Goal: Task Accomplishment & Management: Complete application form

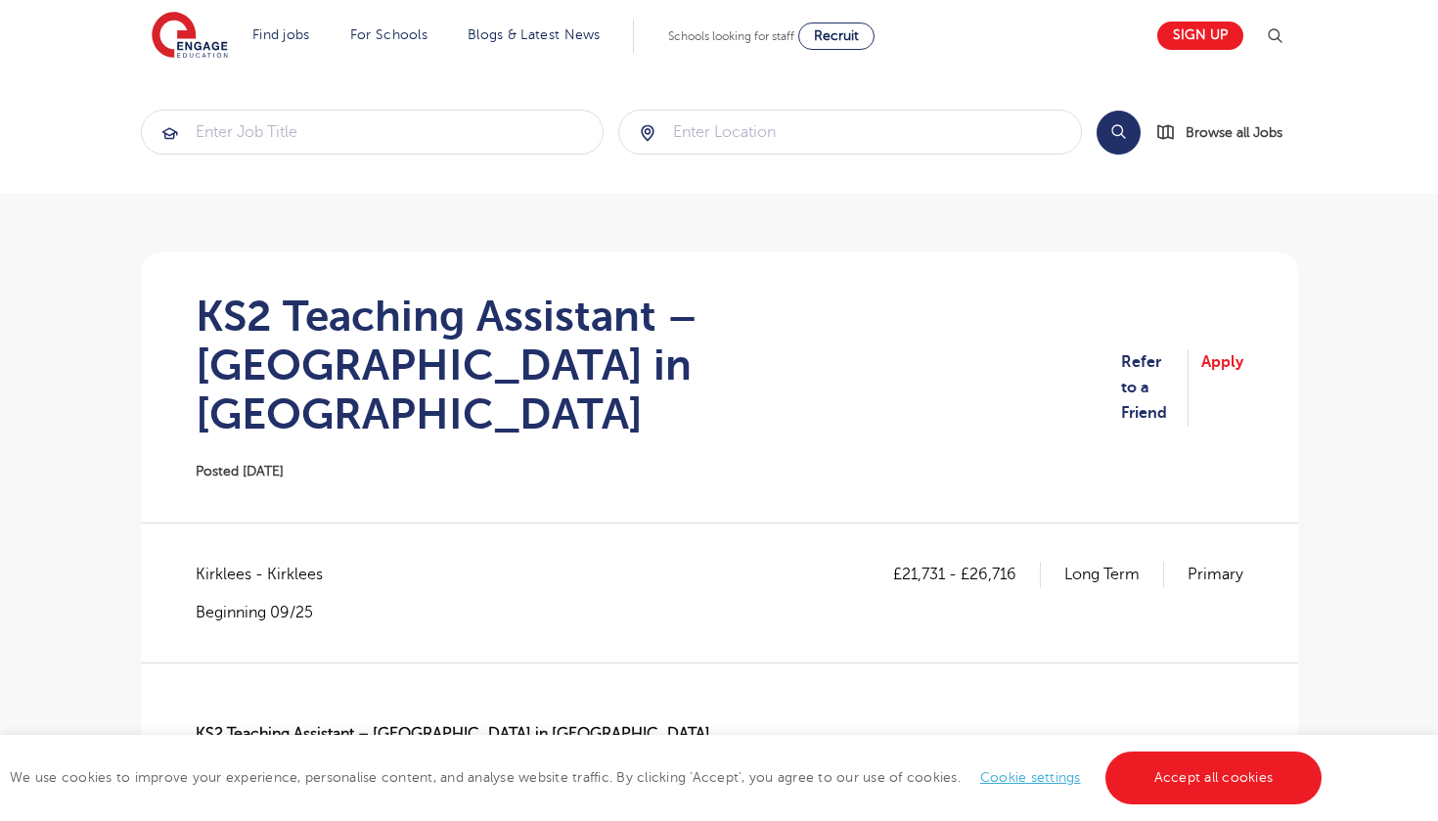
scroll to position [404, 0]
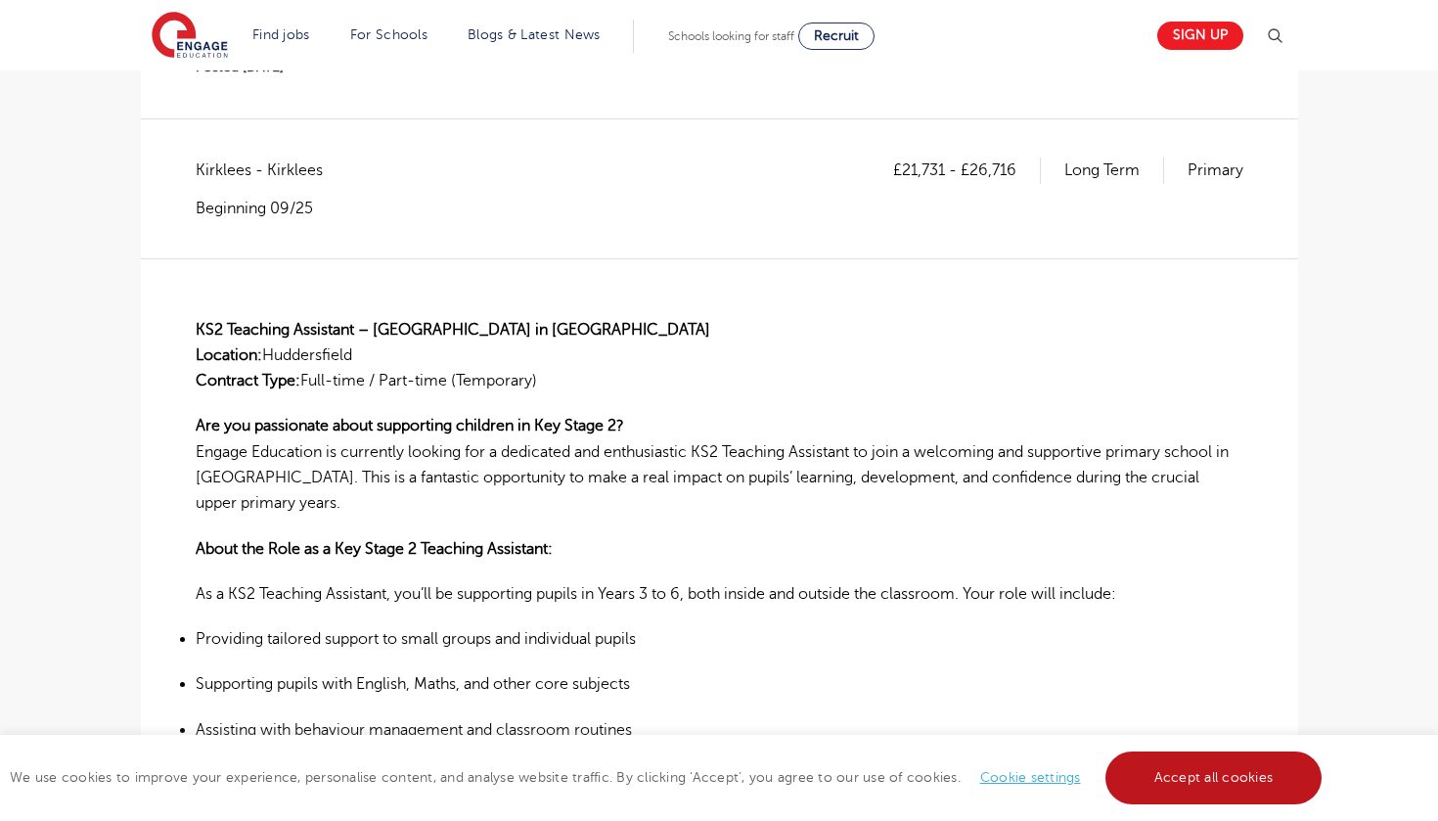
click at [1175, 798] on link "Accept all cookies" at bounding box center [1213, 777] width 217 height 53
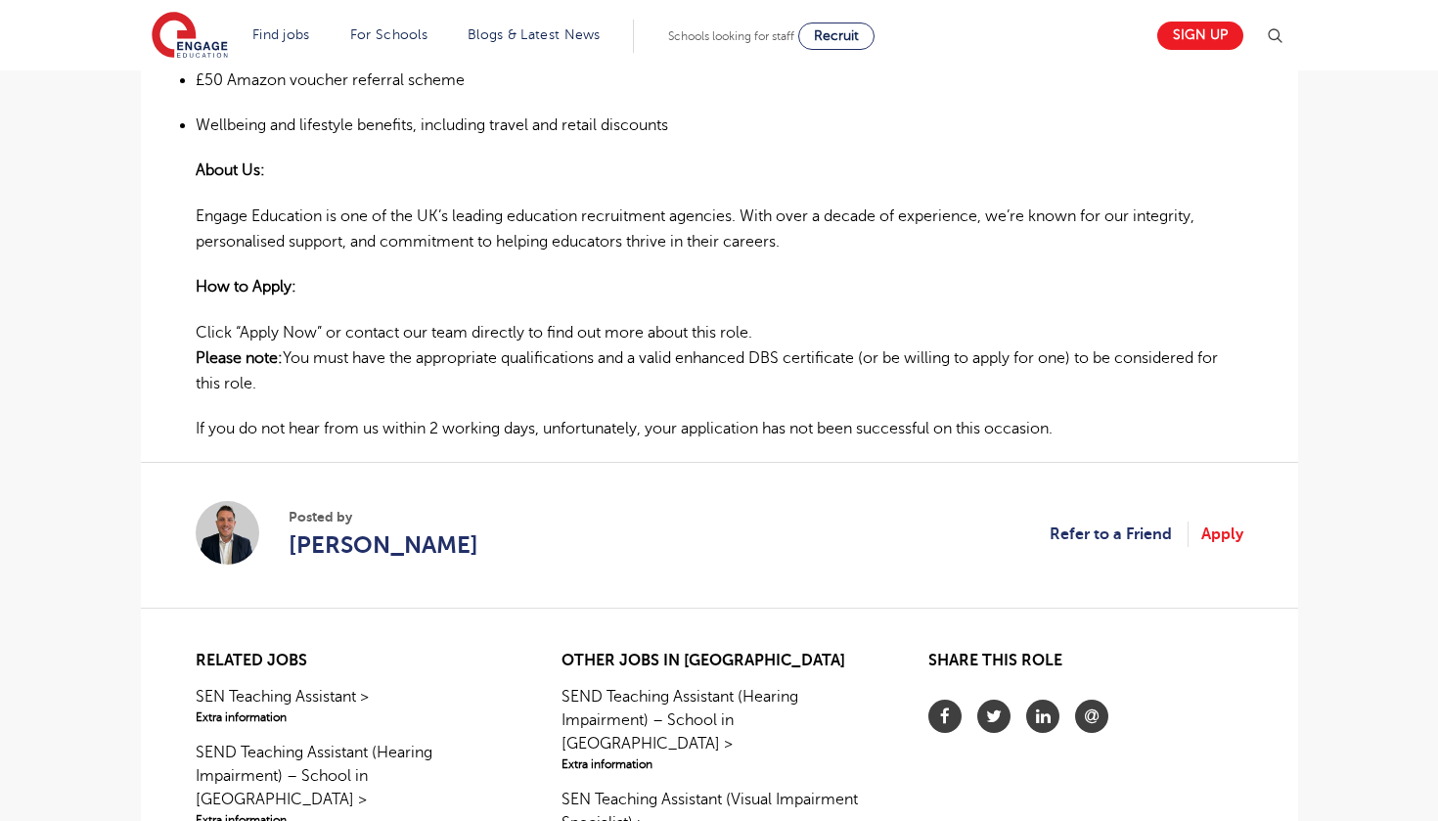
scroll to position [1686, 0]
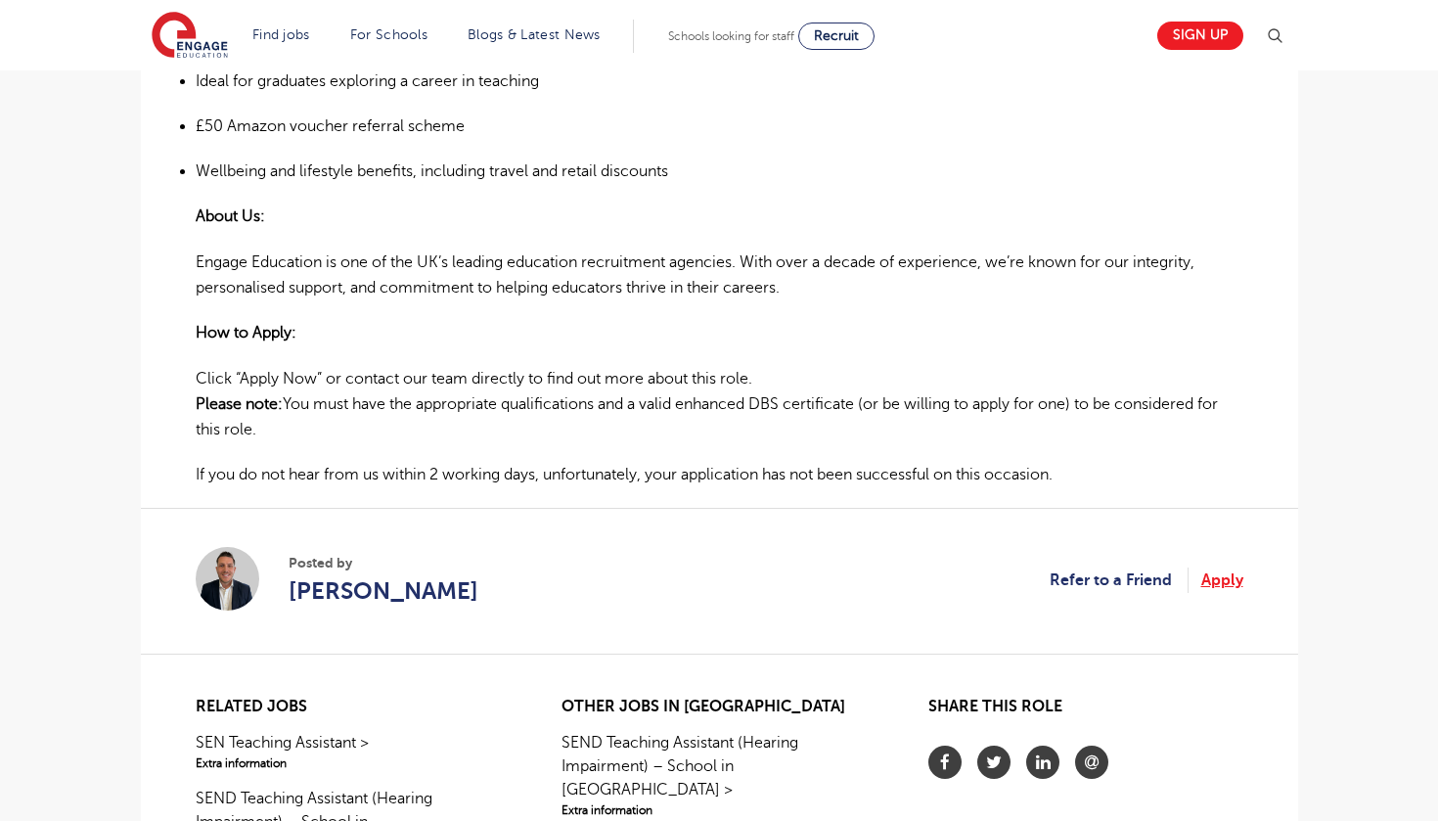
click at [1207, 567] on link "Apply" at bounding box center [1222, 579] width 42 height 25
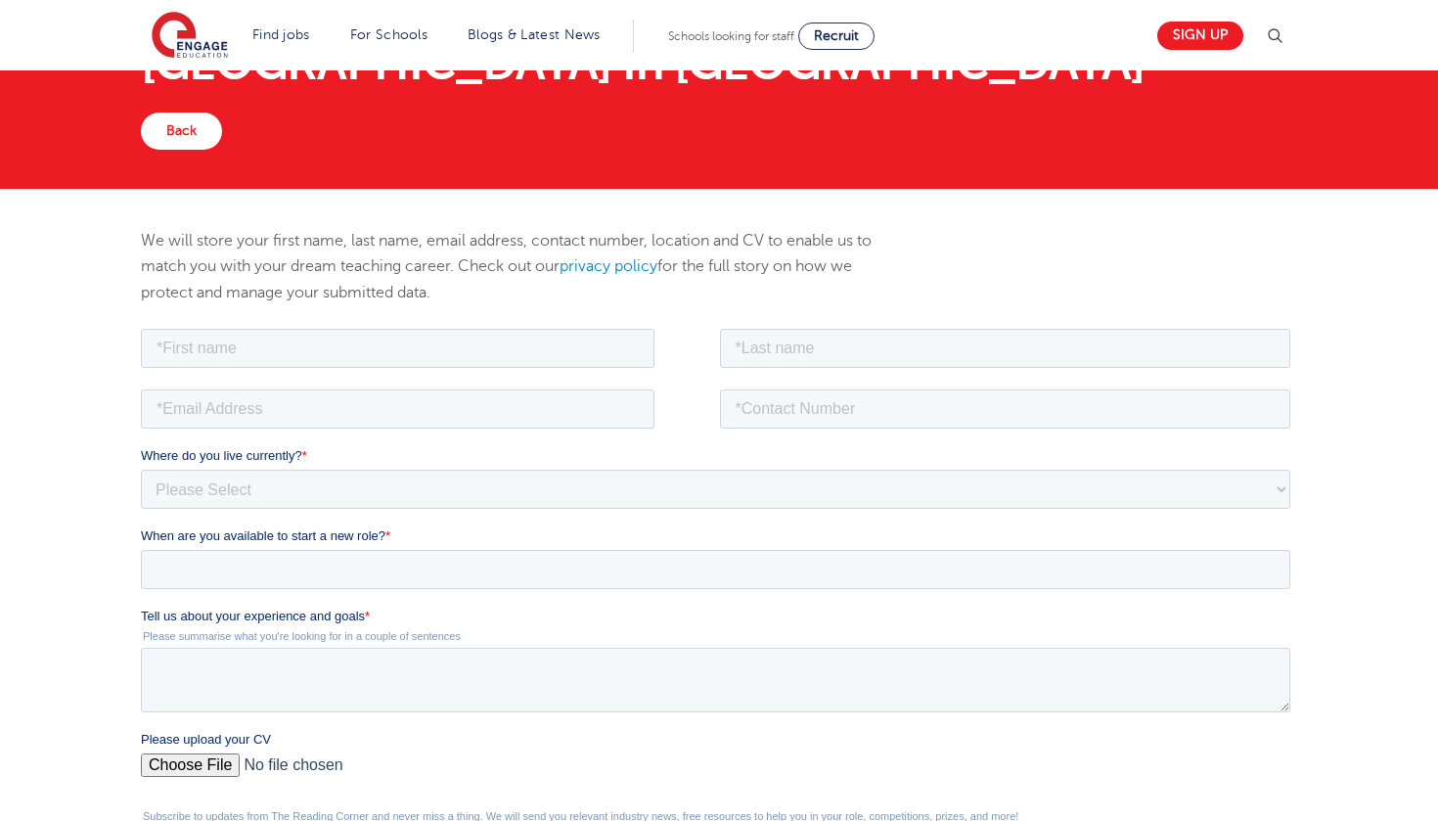
scroll to position [42, 0]
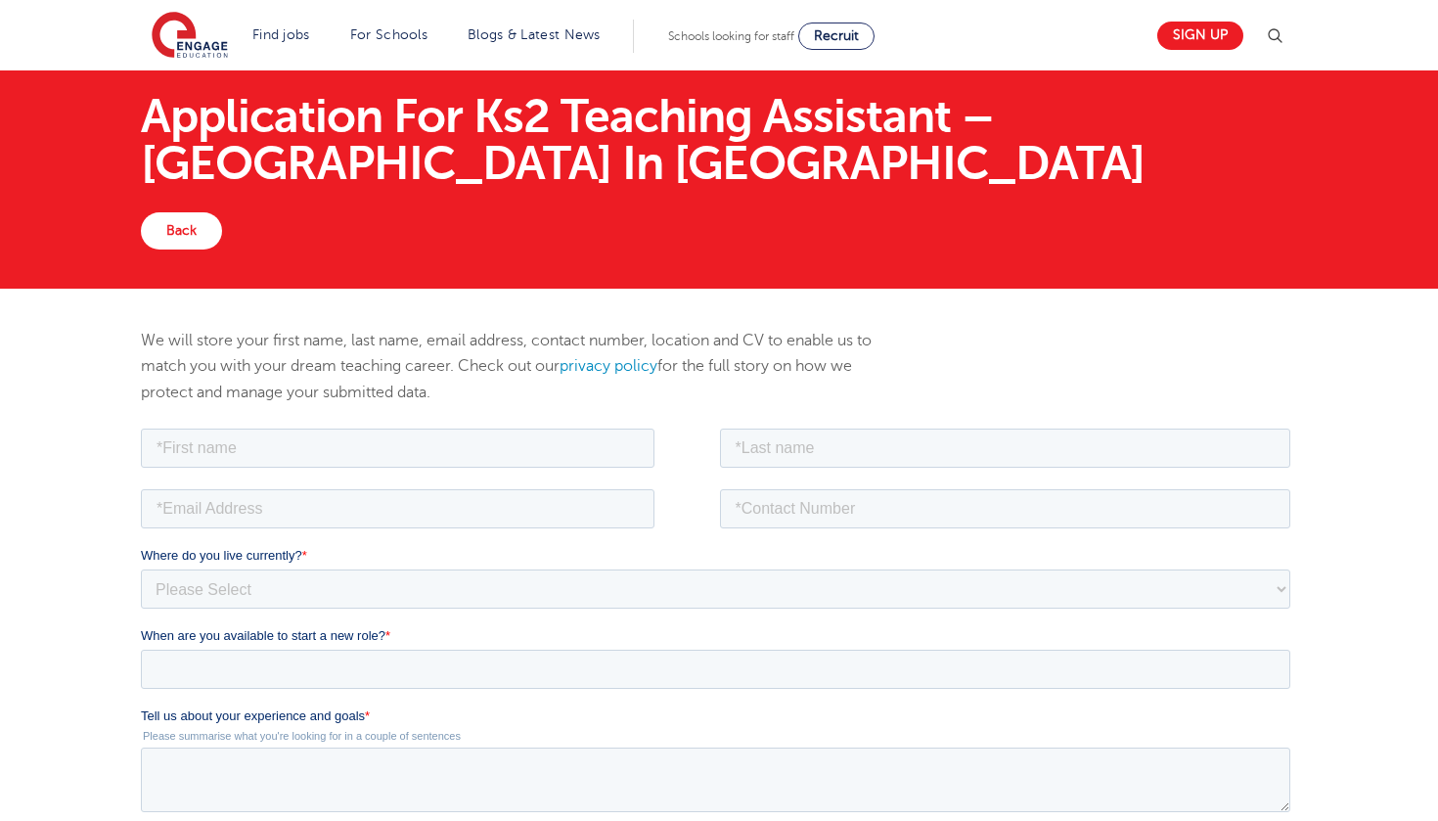
click at [327, 424] on div at bounding box center [429, 445] width 579 height 43
type input "aisha"
type input "rafiq"
type input "[EMAIL_ADDRESS][DOMAIN_NAME]"
click at [778, 528] on fieldset "[EMAIL_ADDRESS][DOMAIN_NAME]" at bounding box center [718, 514] width 1157 height 61
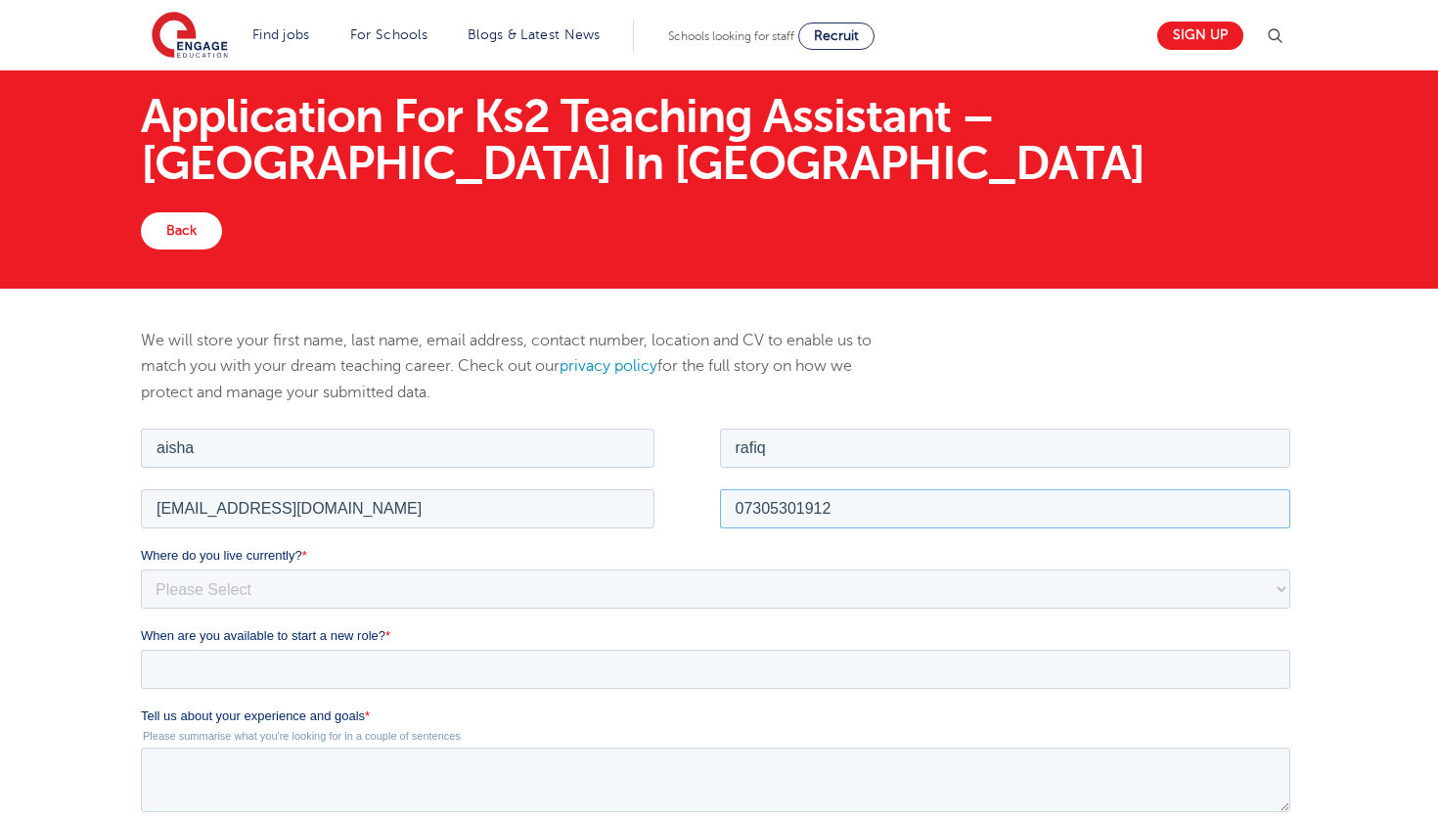
type input "07305301912"
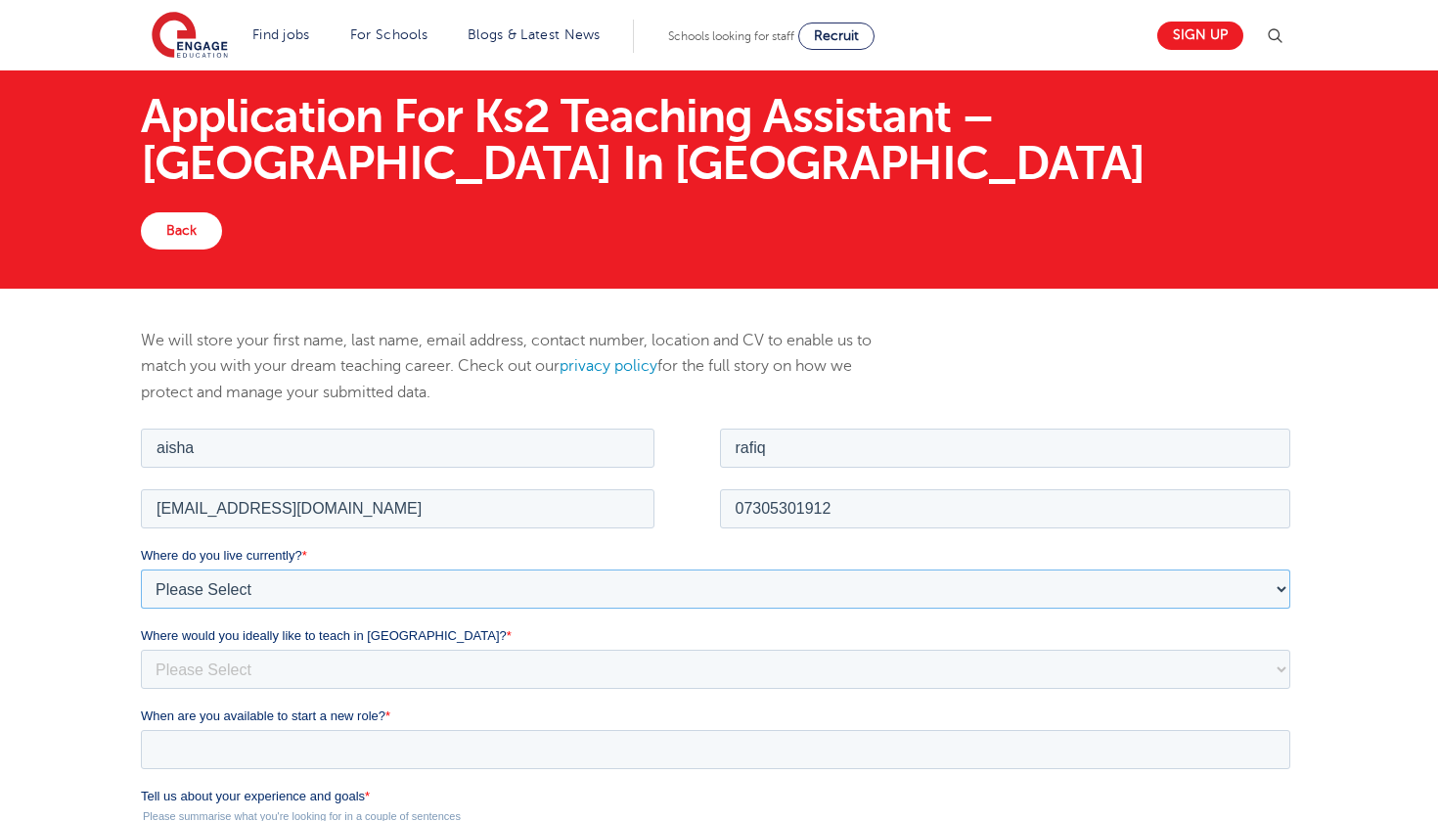
select select "UK"
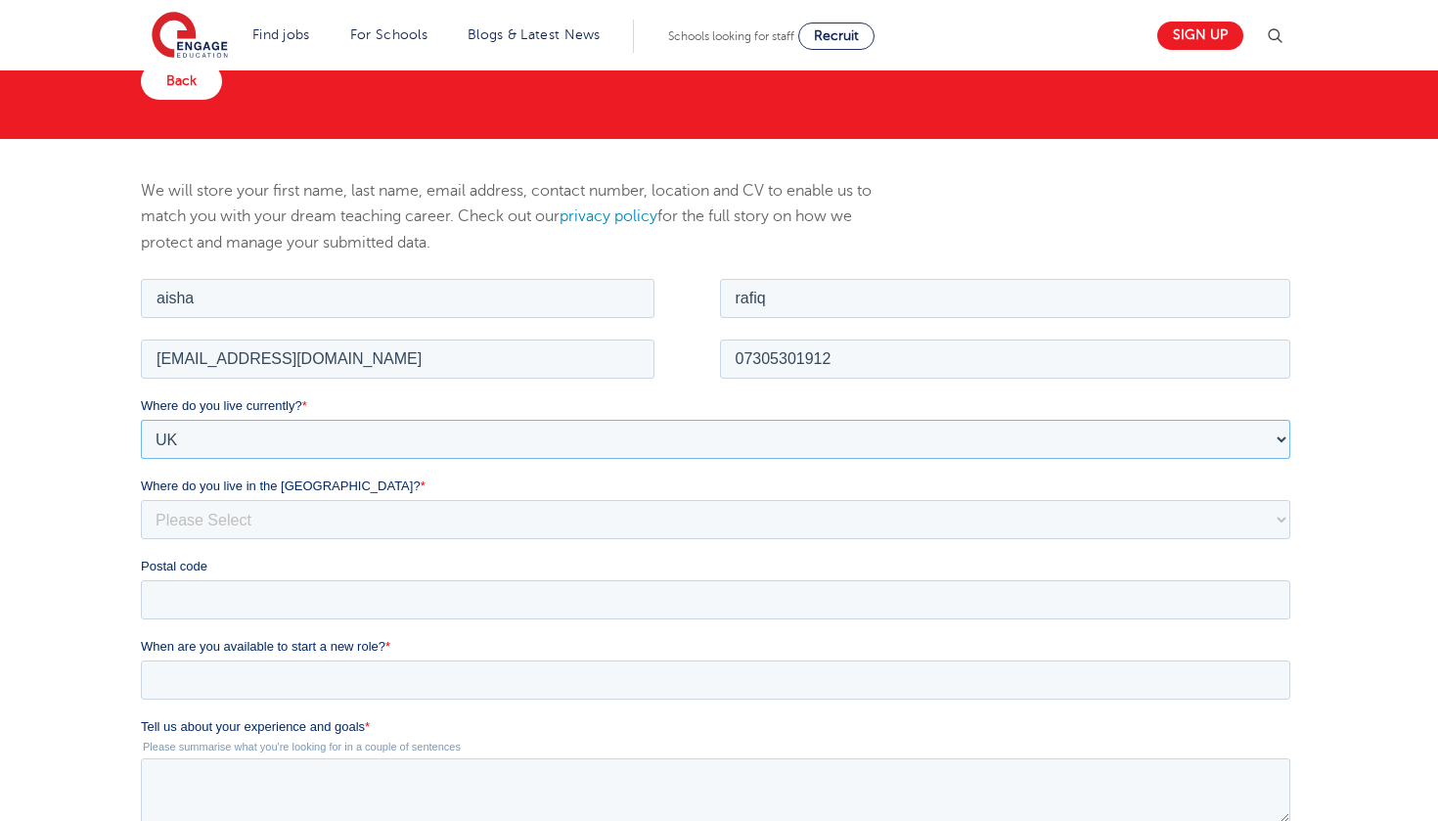
scroll to position [233, 0]
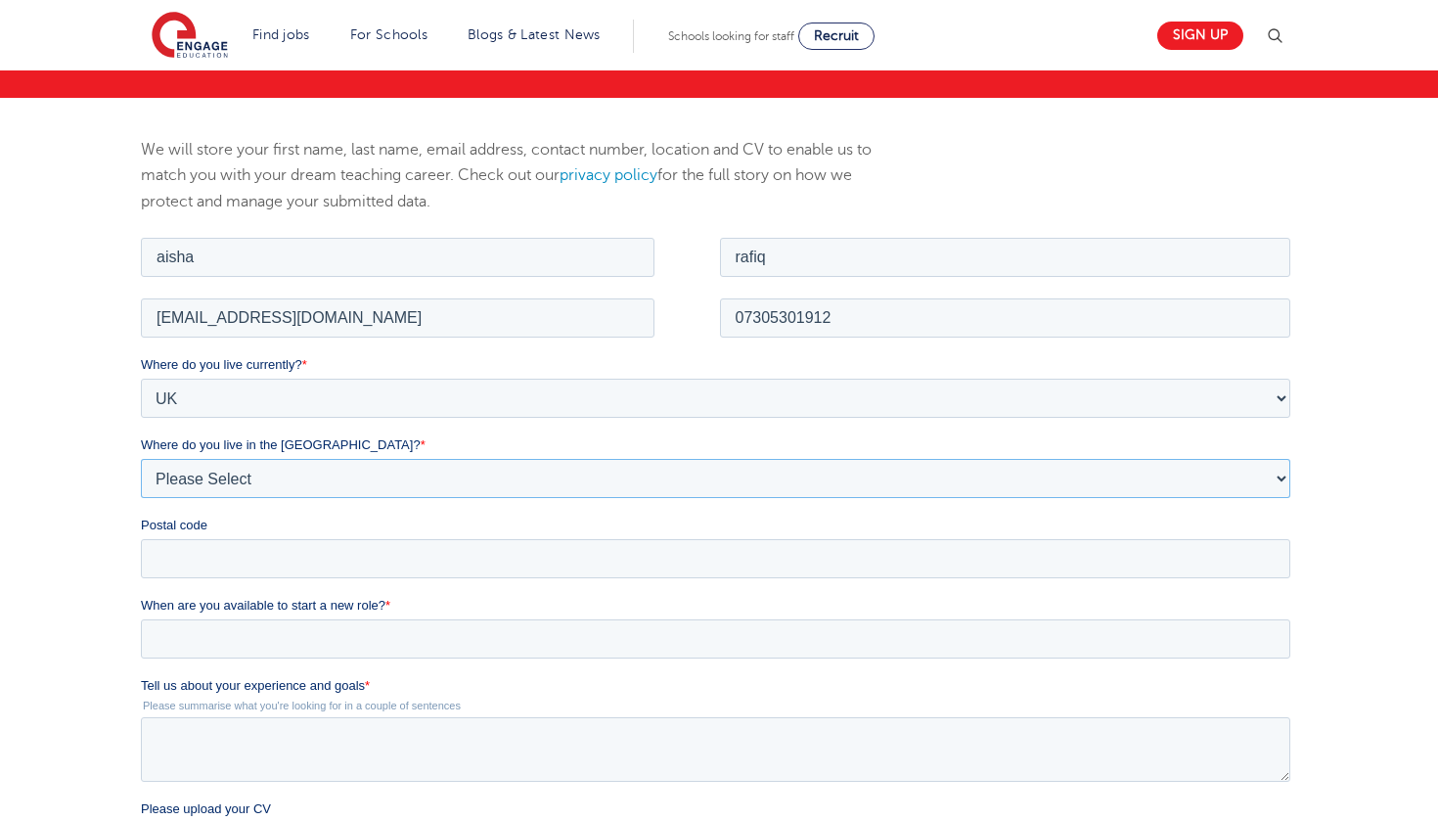
select select "[GEOGRAPHIC_DATA]"
click at [268, 584] on fieldset "Where do you live currently? * Please Select [GEOGRAPHIC_DATA] [GEOGRAPHIC_DATA…" at bounding box center [718, 474] width 1157 height 241
type input "hd3 3lq"
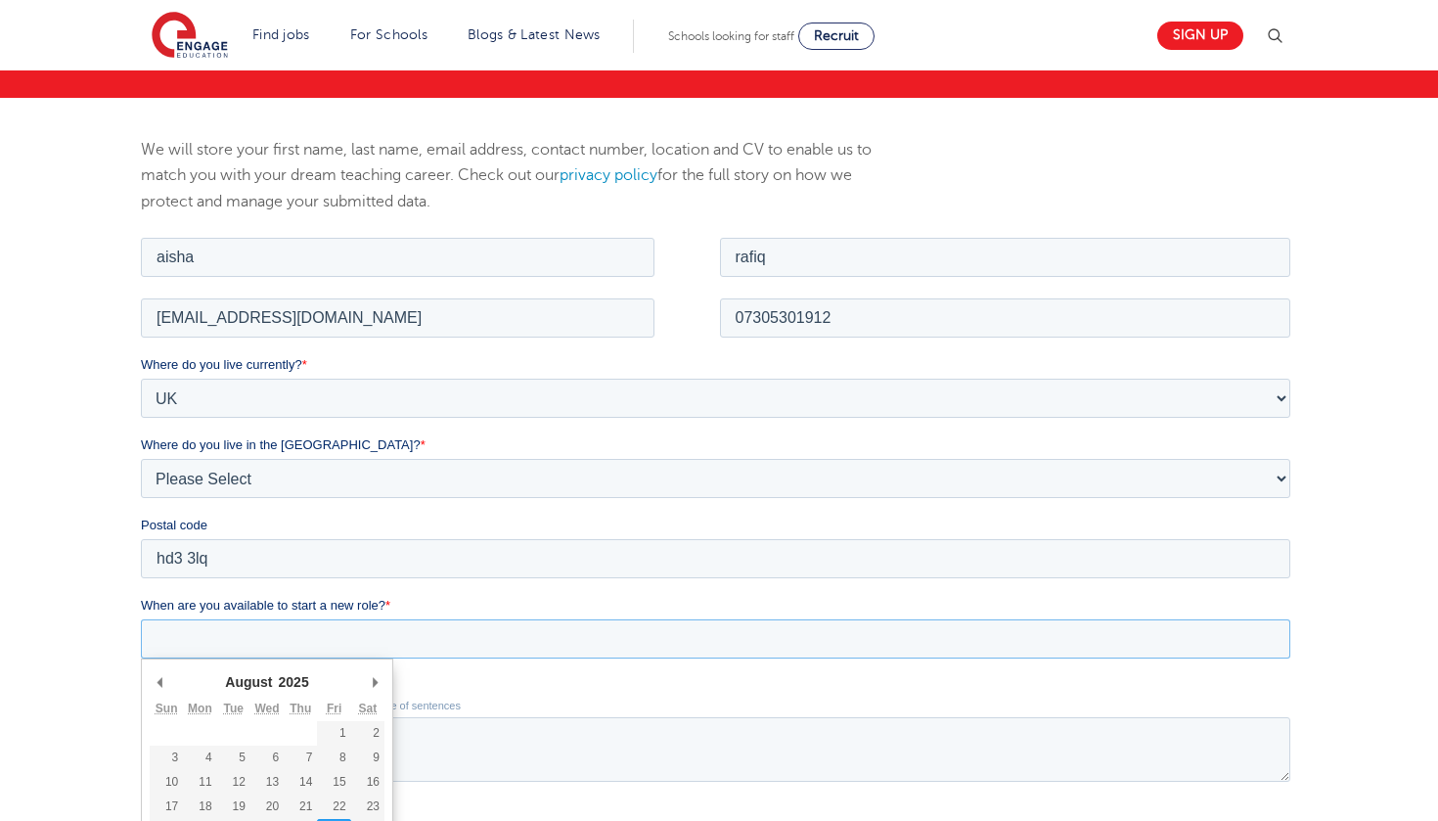
click at [230, 624] on input "When are you available to start a new role? *" at bounding box center [714, 637] width 1149 height 39
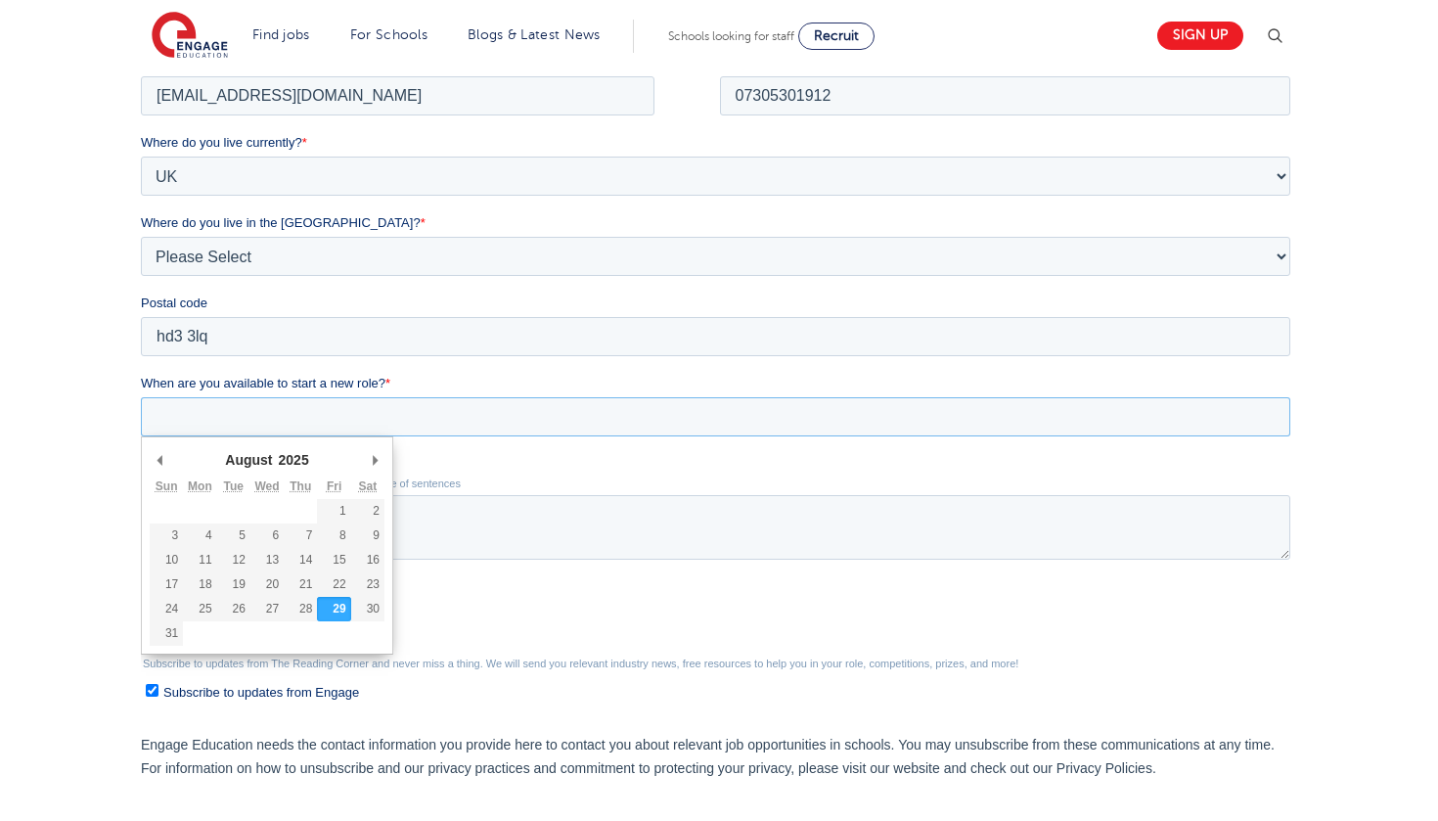
scroll to position [458, 0]
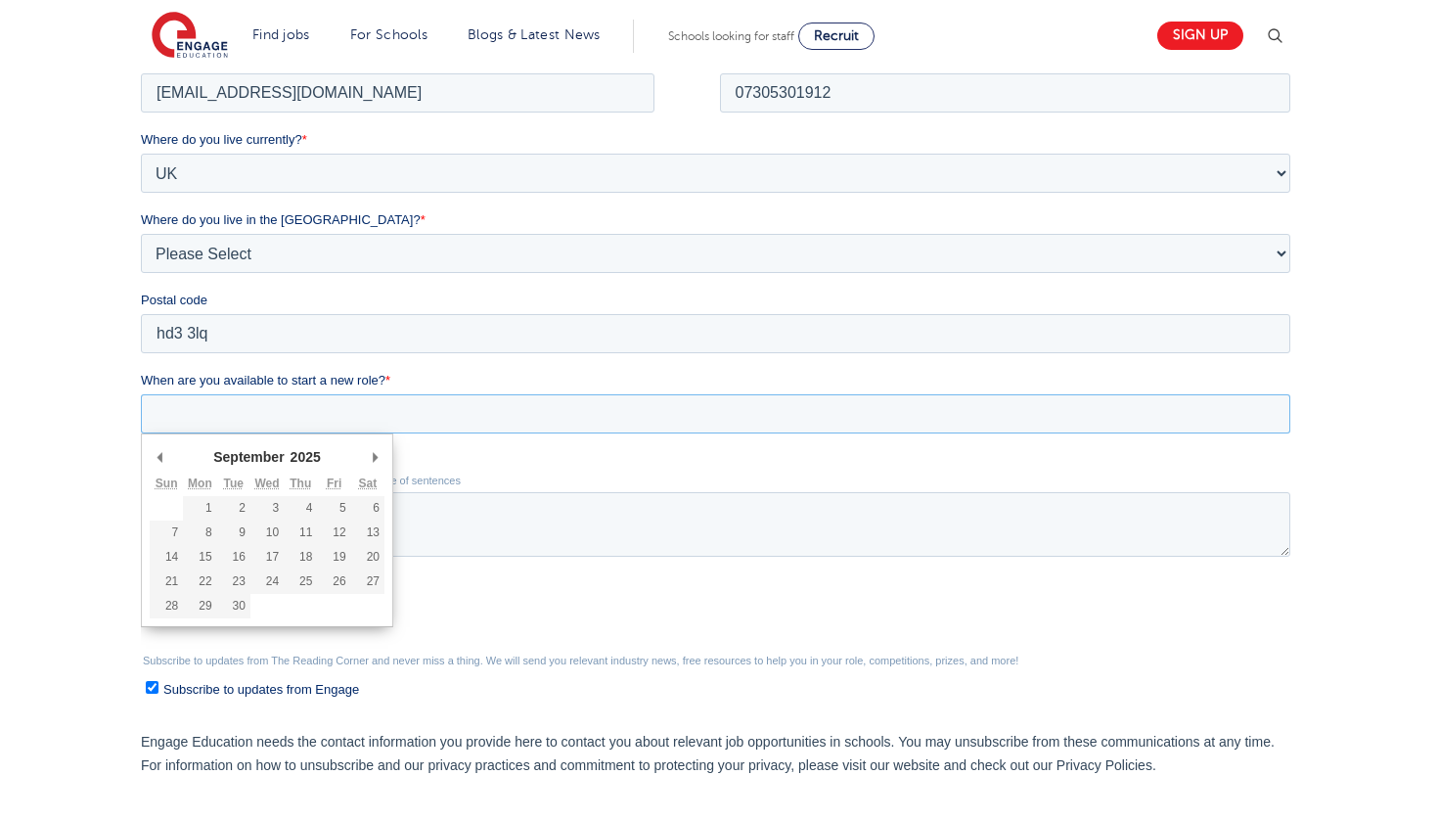
type div "[DATE]"
type input "[DATE]"
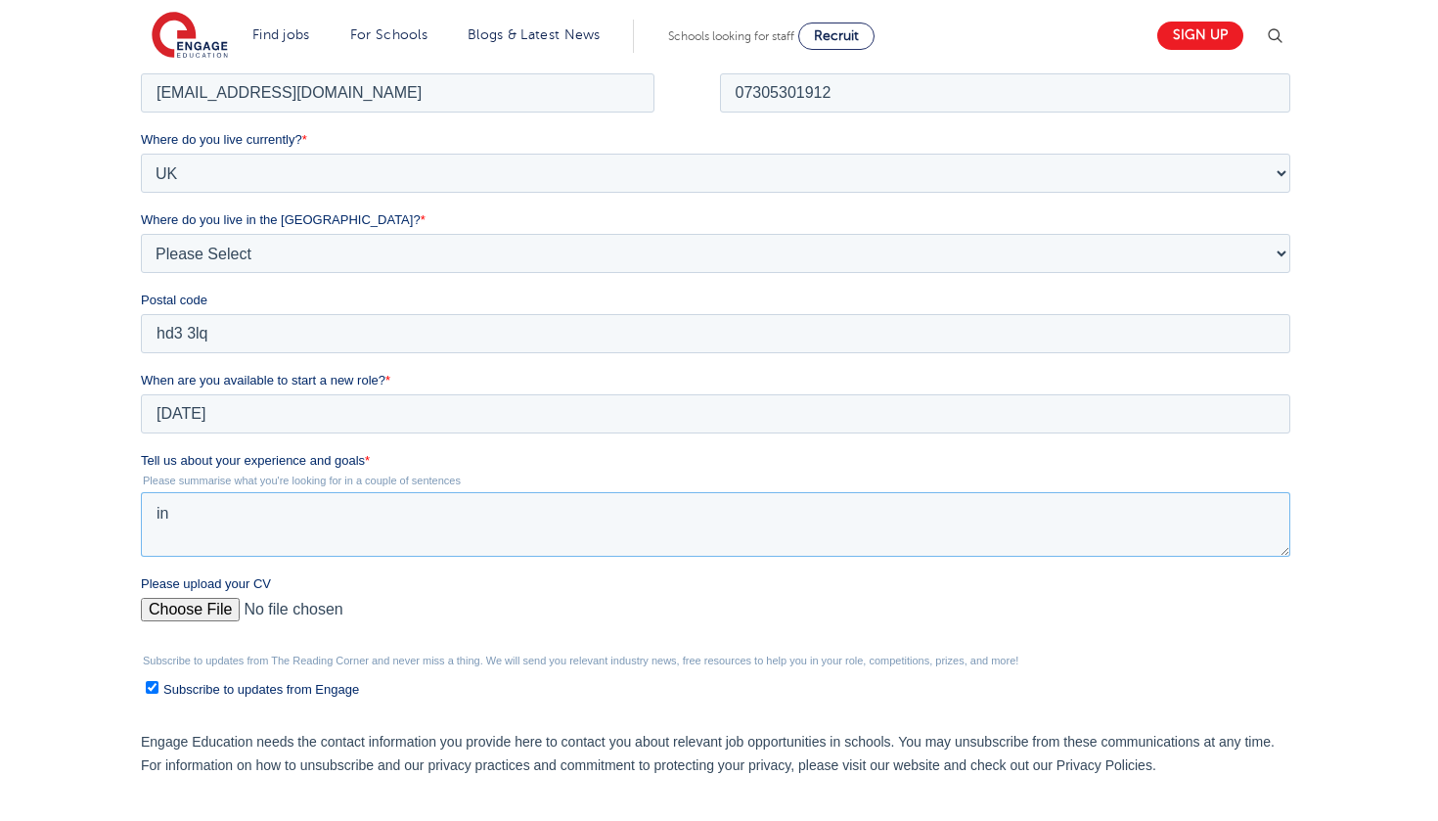
type textarea "i"
click at [197, 522] on textarea "In my teaching assistant" at bounding box center [714, 523] width 1149 height 65
click at [201, 508] on textarea "In my teaching assistant" at bounding box center [714, 523] width 1149 height 65
click at [200, 515] on textarea "In my teaching assistant" at bounding box center [714, 523] width 1149 height 65
click at [420, 520] on textarea "In my role as a teaching assistant" at bounding box center [714, 523] width 1149 height 65
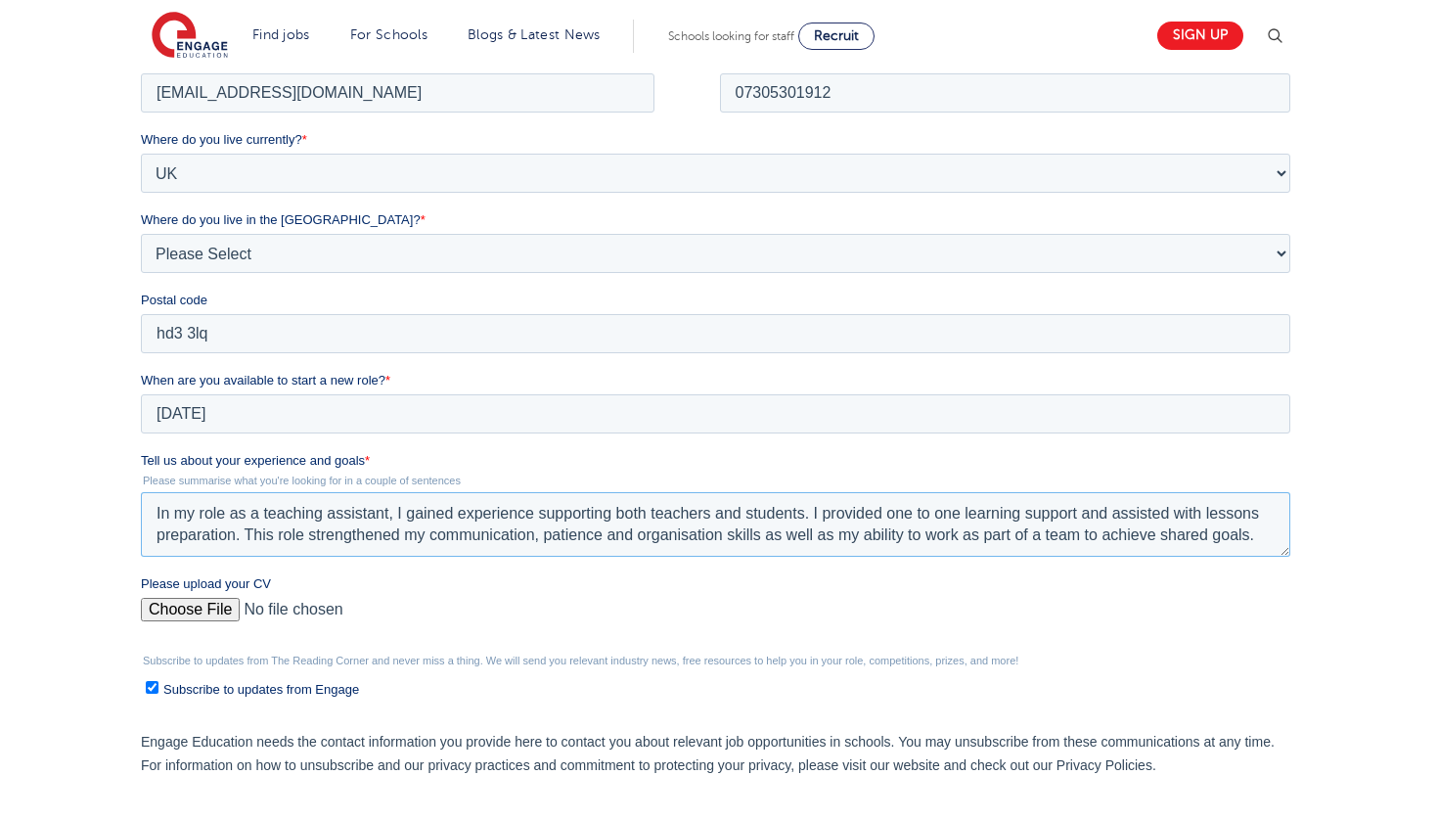
click at [1092, 517] on textarea "In my role as a teaching assistant, I gained experience supporting both teacher…" at bounding box center [714, 523] width 1149 height 65
click at [759, 537] on textarea "In my role as a teaching assistant, I gained experience supporting both teacher…" at bounding box center [714, 523] width 1149 height 65
drag, startPoint x: 762, startPoint y: 534, endPoint x: 592, endPoint y: 530, distance: 170.2
click at [592, 531] on textarea "In my role as a teaching assistant, I gained experience supporting both teacher…" at bounding box center [714, 523] width 1149 height 65
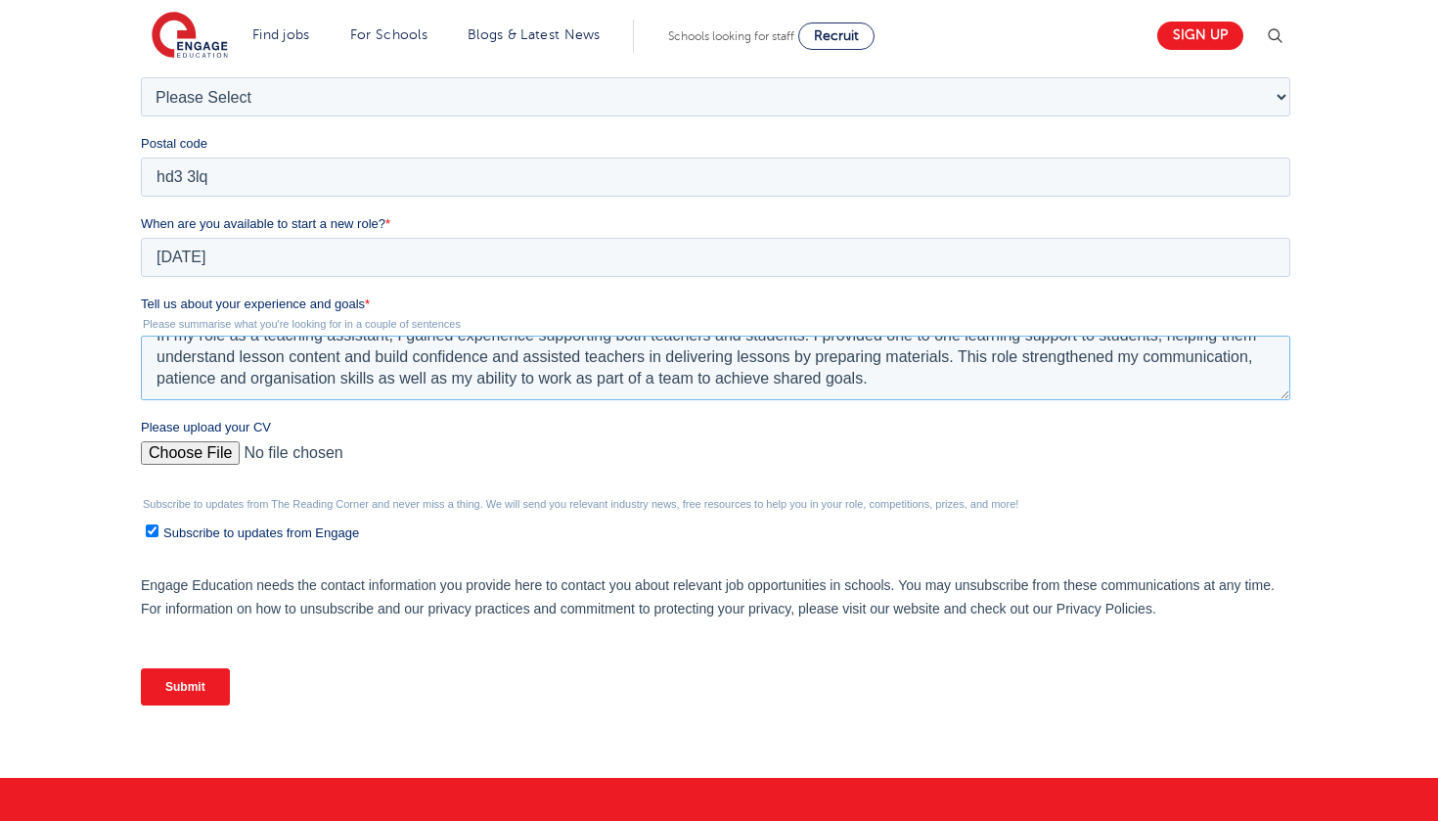
scroll to position [706, 0]
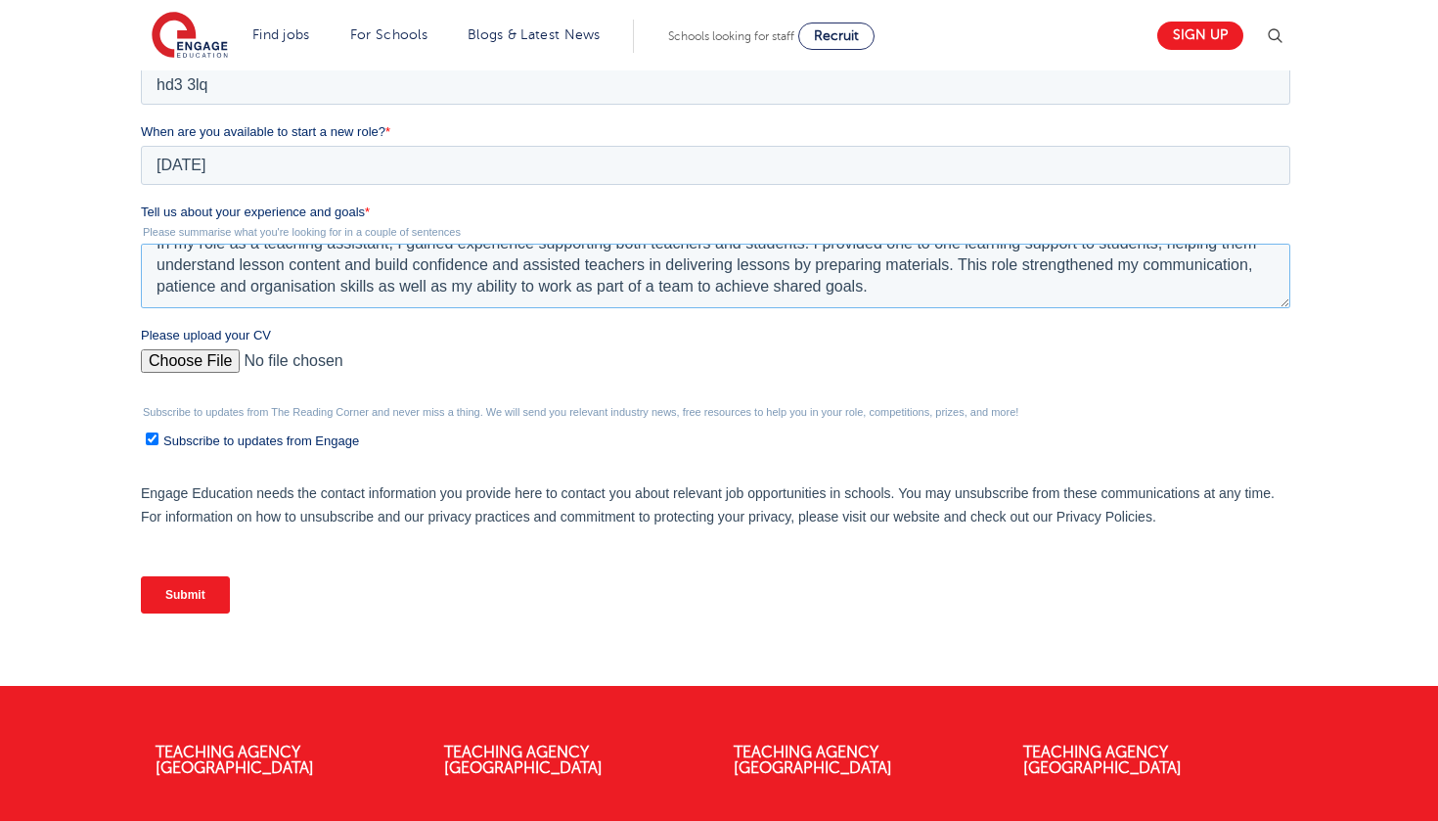
type textarea "In my role as a teaching assistant, I gained experience supporting both teacher…"
click at [183, 364] on input "Please upload your CV" at bounding box center [714, 368] width 1149 height 39
type input "C:\fakepath\aishas cv final!.pdf"
click at [172, 596] on input "Submit" at bounding box center [184, 594] width 89 height 37
